Goal: Task Accomplishment & Management: Use online tool/utility

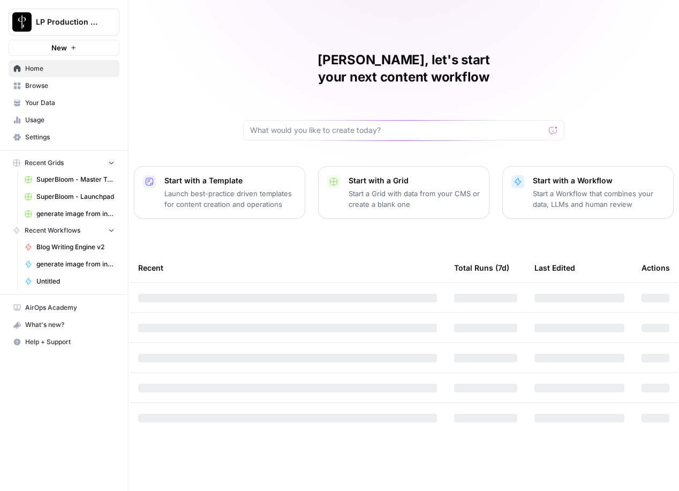
click at [55, 252] on link "Blog Writing Engine v2" at bounding box center [70, 246] width 100 height 17
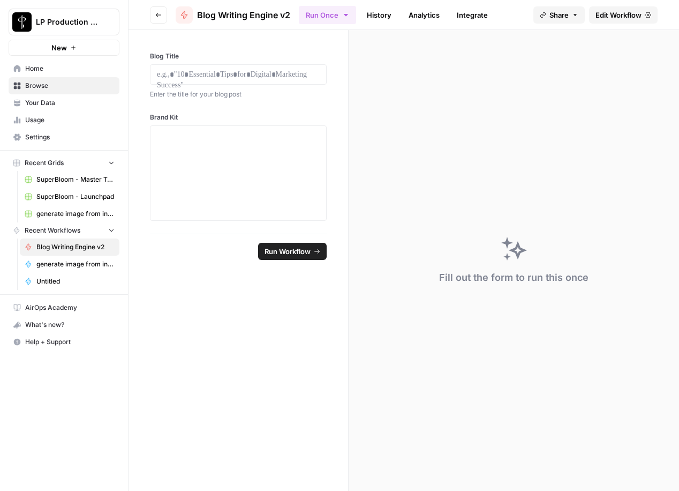
click at [622, 13] on span "Edit Workflow" at bounding box center [619, 15] width 46 height 11
